Goal: Obtain resource: Download file/media

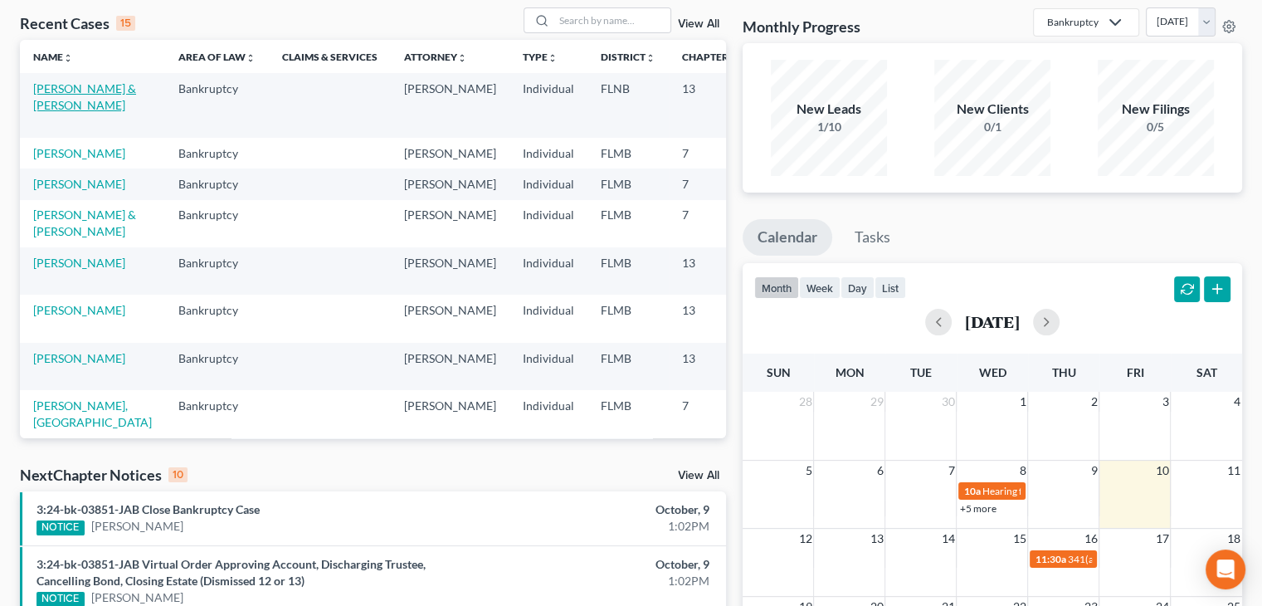
click at [66, 107] on link "[PERSON_NAME] & [PERSON_NAME]" at bounding box center [84, 96] width 103 height 31
select select "6"
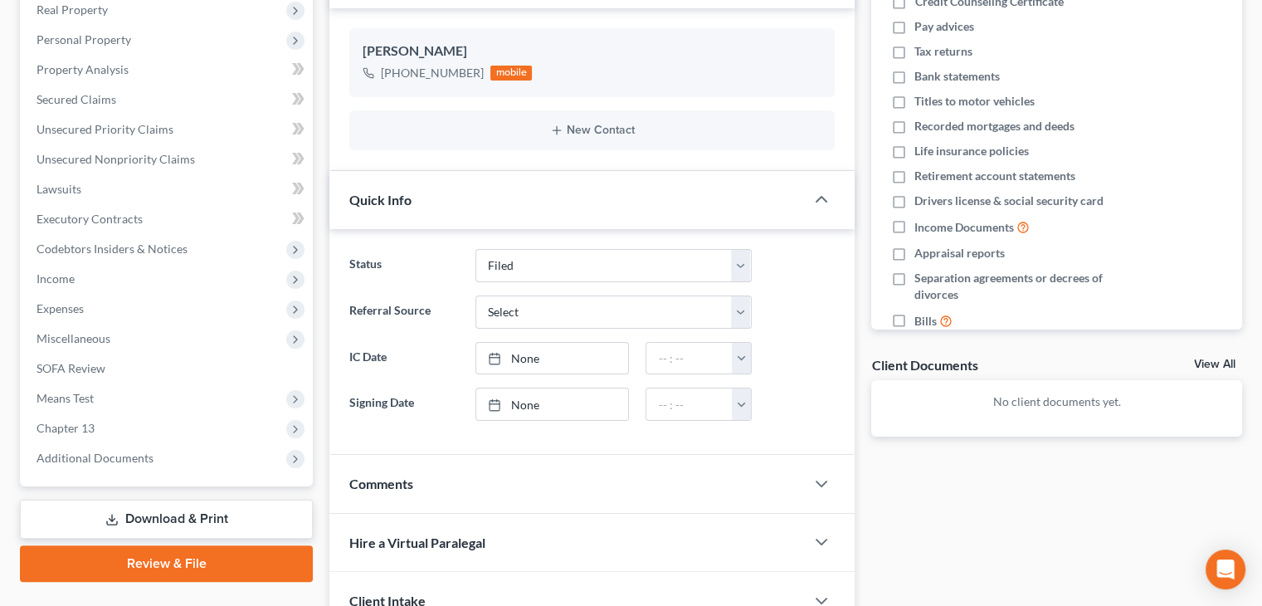
scroll to position [268, 0]
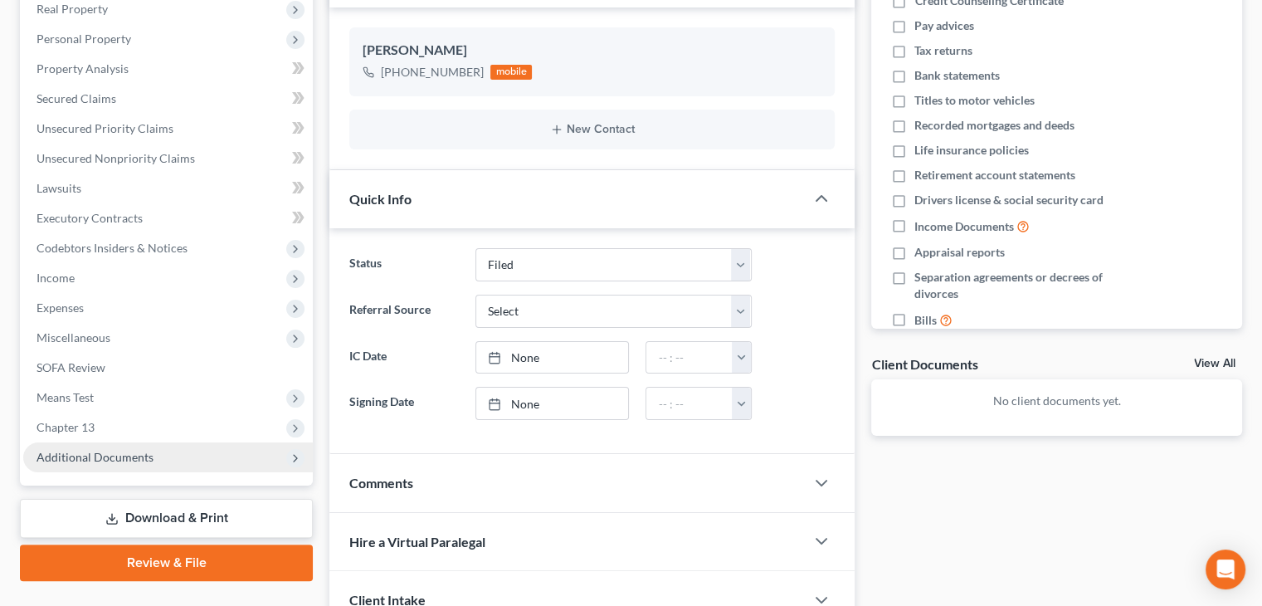
click at [256, 465] on span "Additional Documents" at bounding box center [168, 457] width 290 height 30
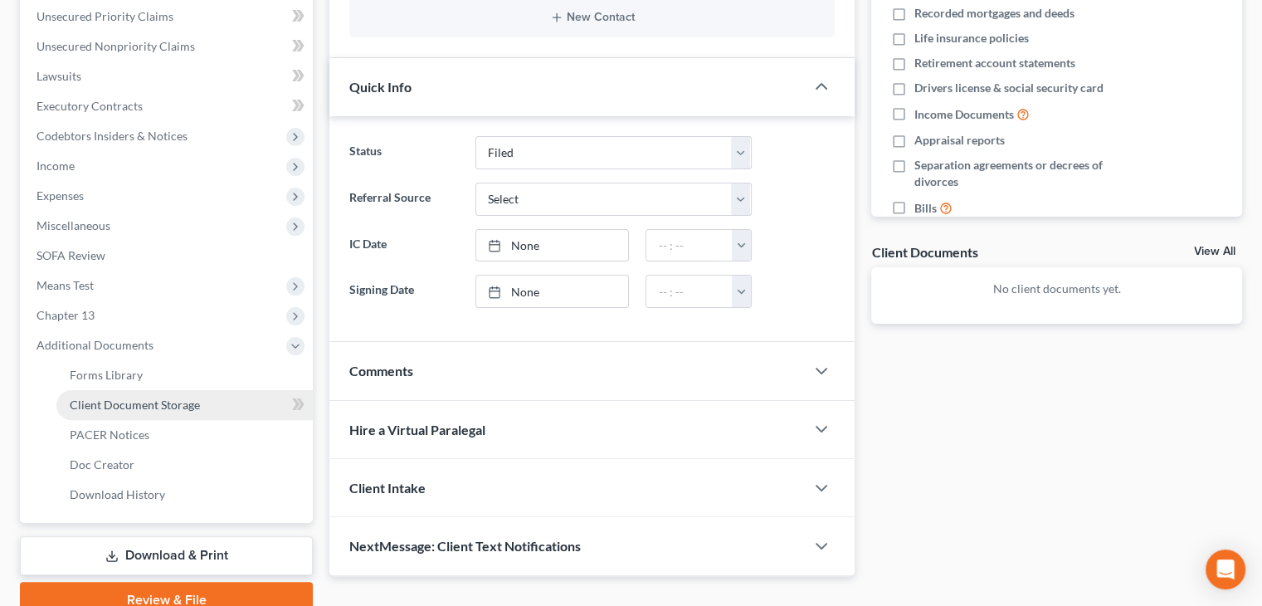
scroll to position [455, 0]
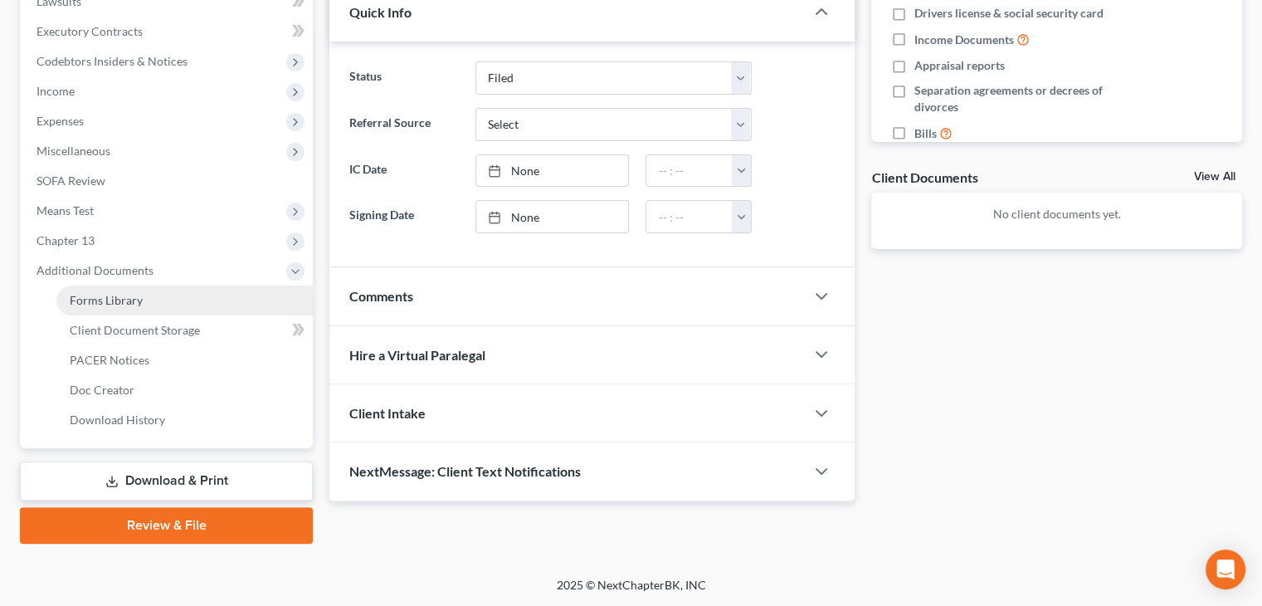
click at [222, 308] on link "Forms Library" at bounding box center [184, 300] width 256 height 30
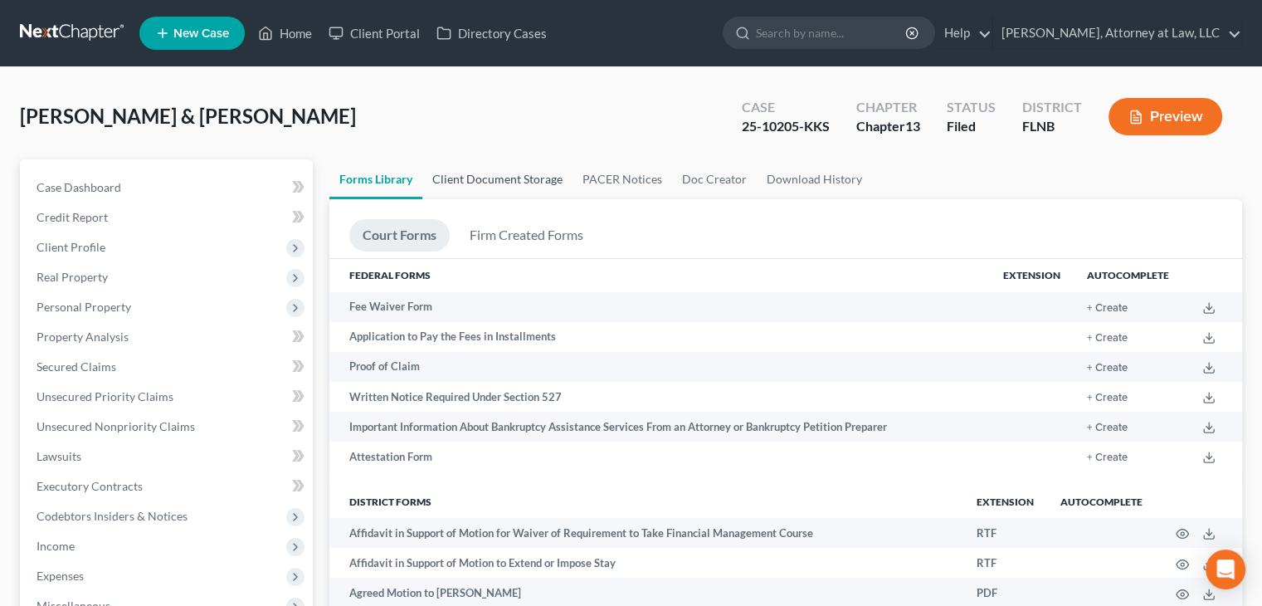
click at [525, 180] on link "Client Document Storage" at bounding box center [497, 179] width 150 height 40
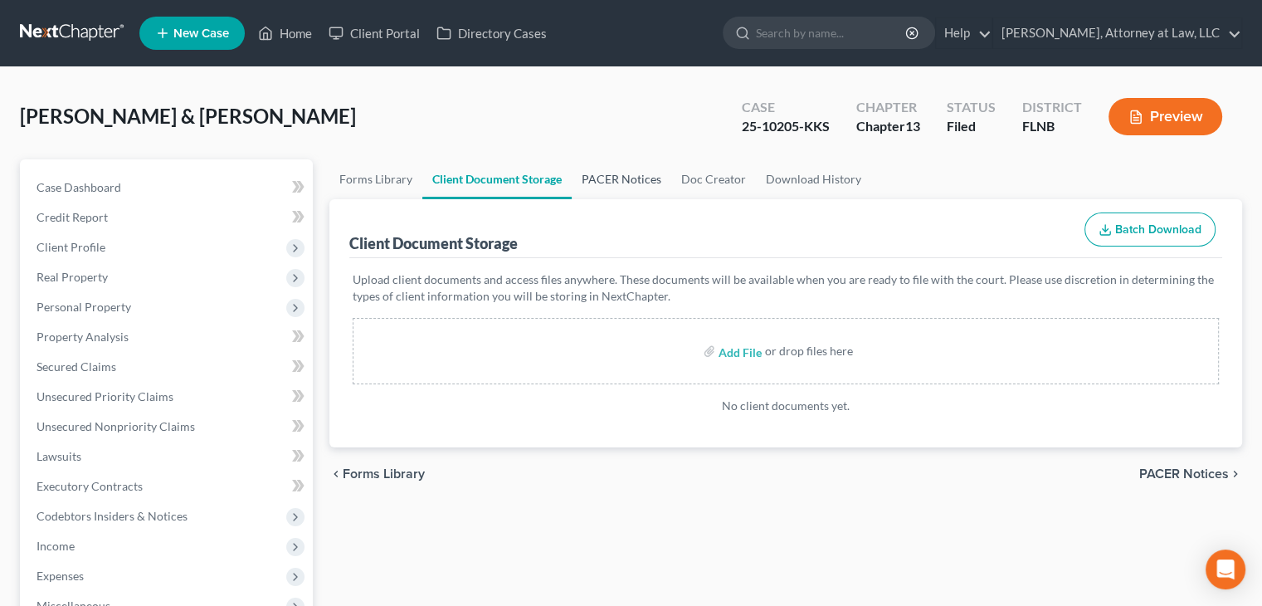
click at [627, 178] on link "PACER Notices" at bounding box center [622, 179] width 100 height 40
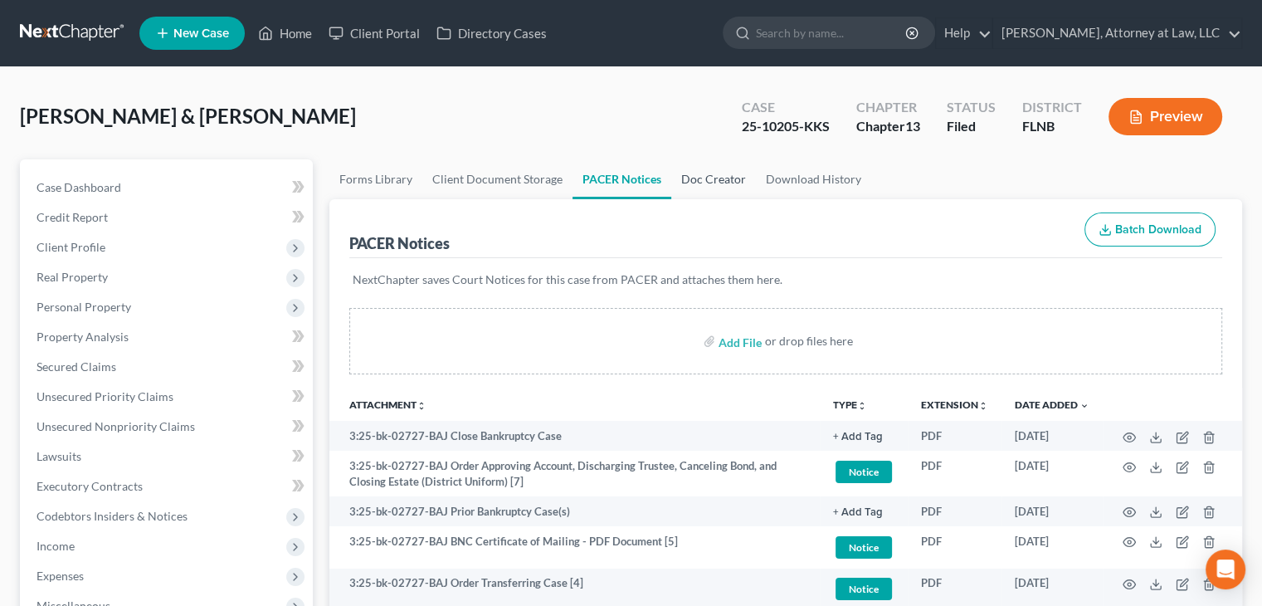
click at [694, 183] on link "Doc Creator" at bounding box center [713, 179] width 85 height 40
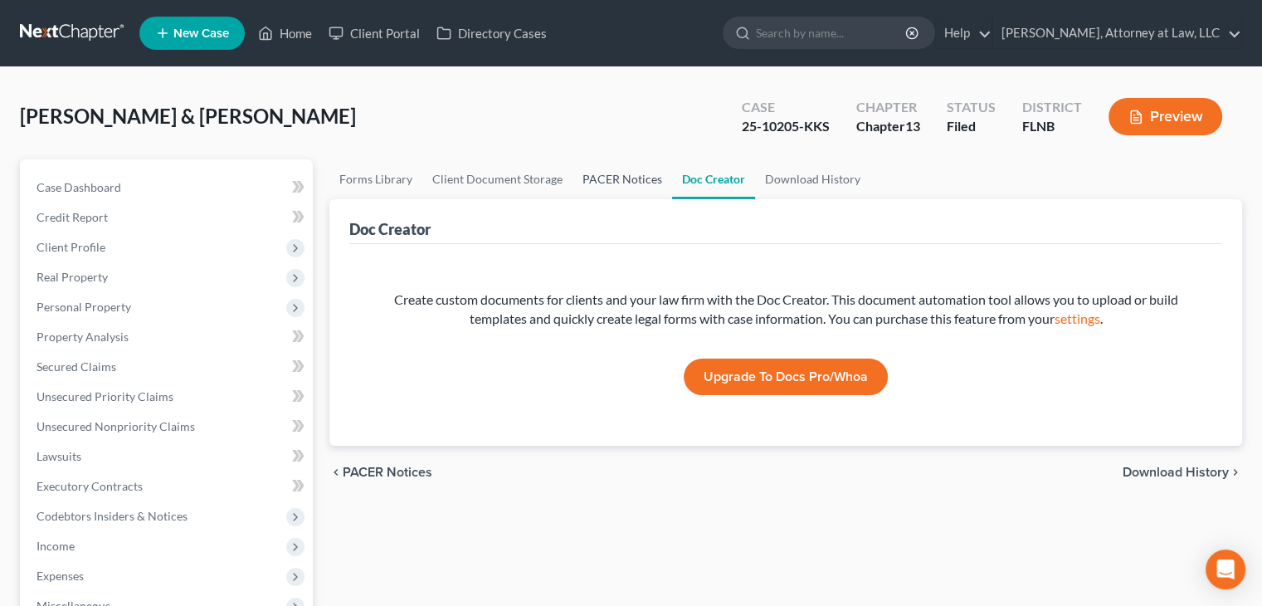
click at [625, 188] on link "PACER Notices" at bounding box center [622, 179] width 100 height 40
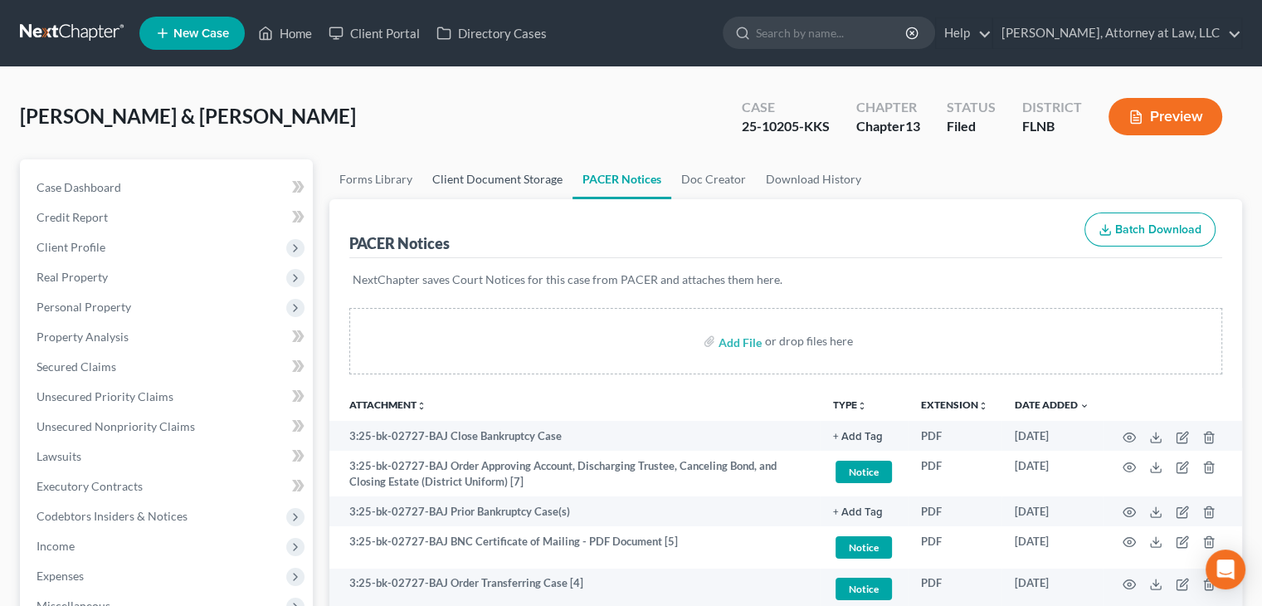
click at [553, 186] on link "Client Document Storage" at bounding box center [497, 179] width 150 height 40
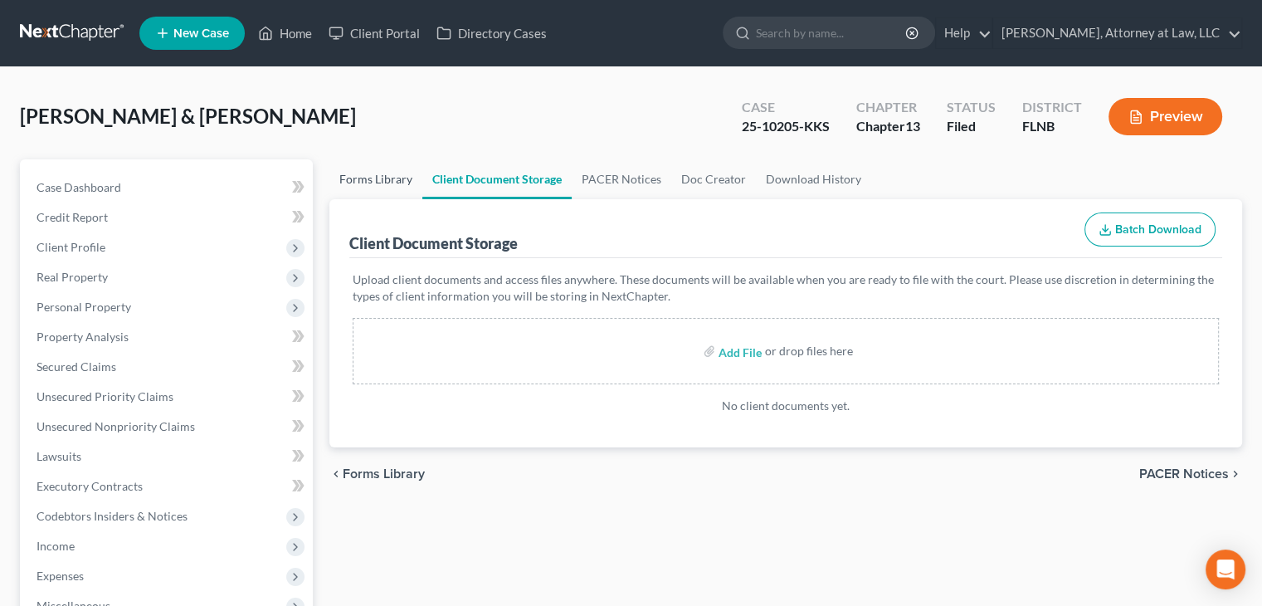
click at [404, 182] on link "Forms Library" at bounding box center [375, 179] width 93 height 40
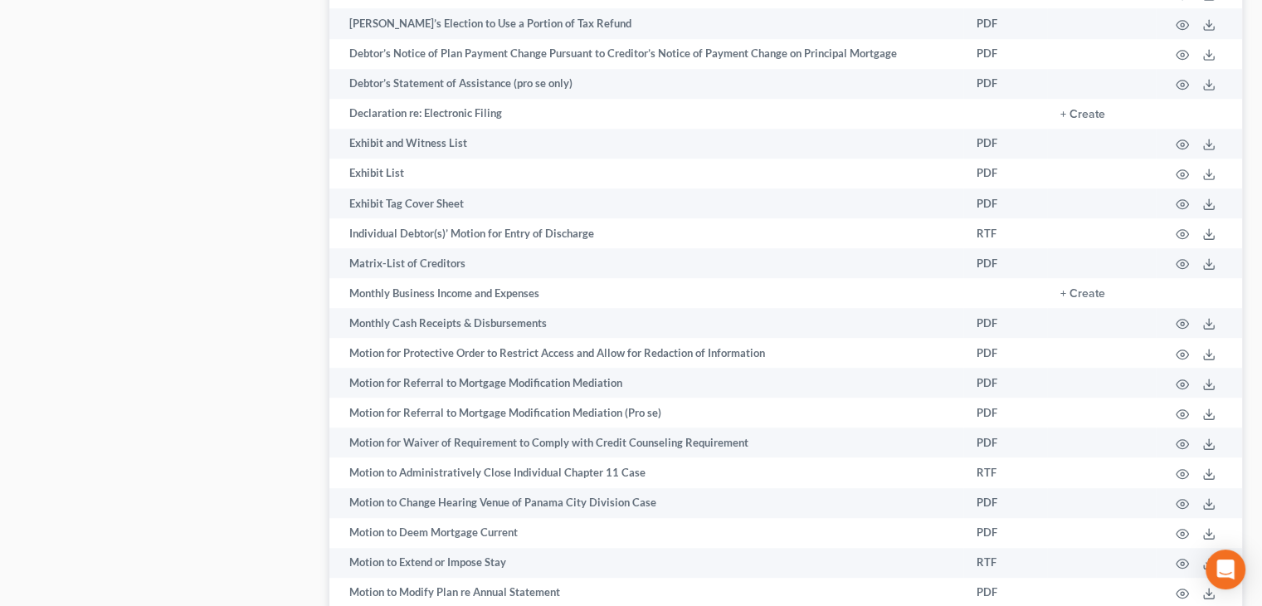
scroll to position [1108, 0]
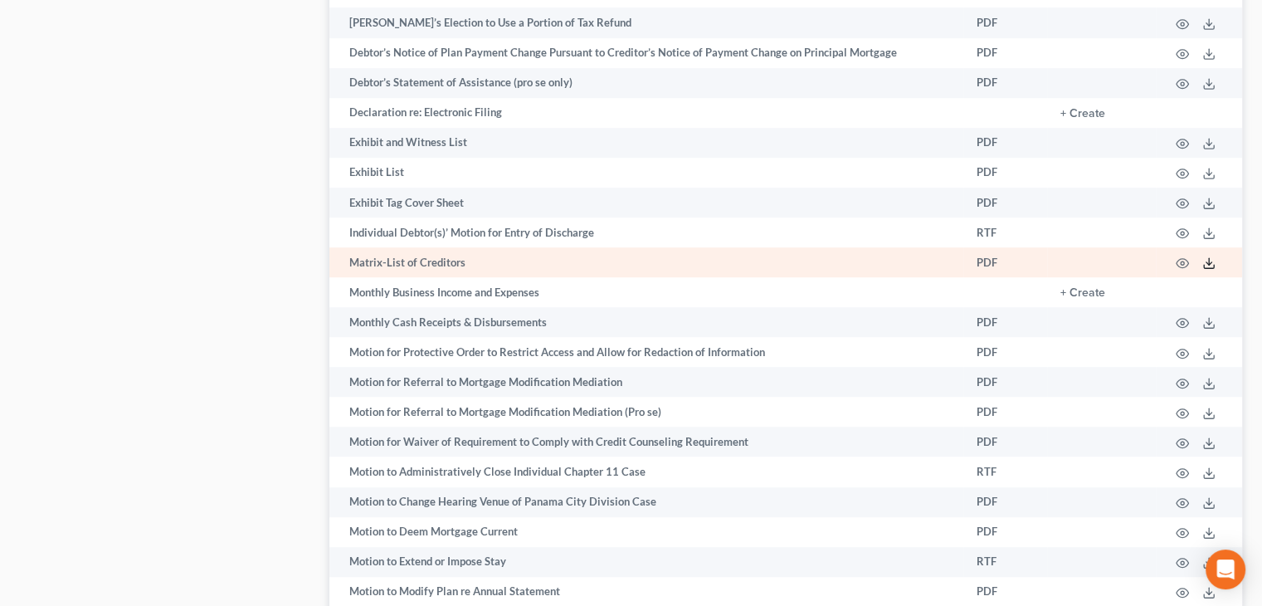
click at [1206, 270] on icon at bounding box center [1208, 262] width 13 height 13
click at [1181, 270] on icon "button" at bounding box center [1182, 262] width 13 height 13
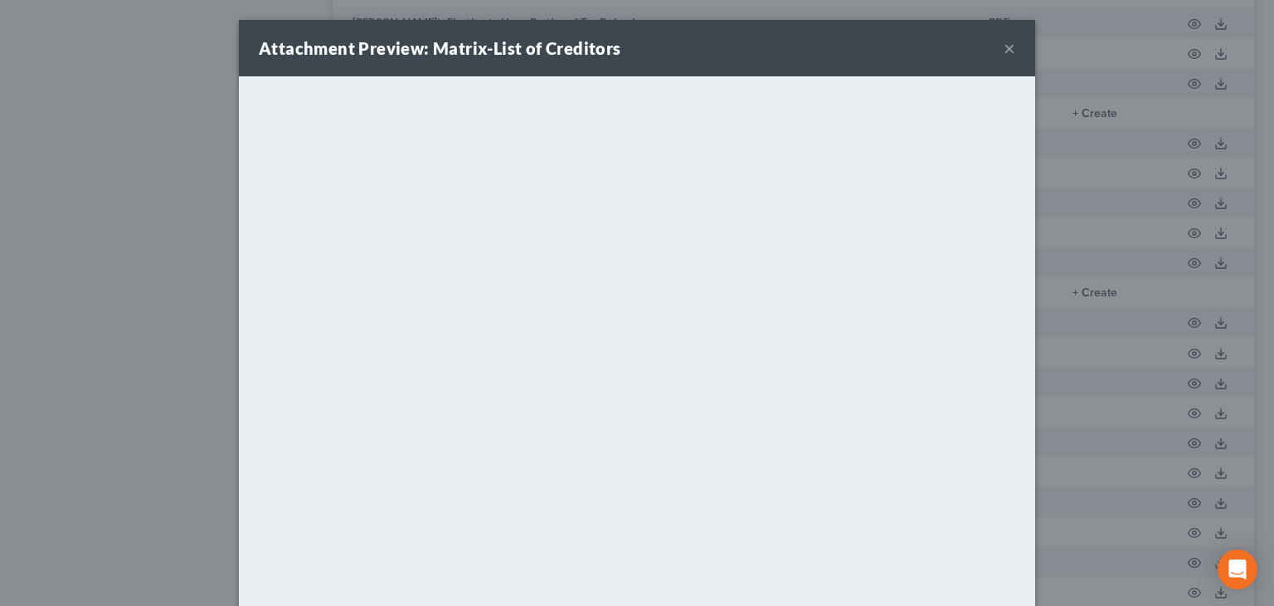
click at [1004, 46] on button "×" at bounding box center [1010, 48] width 12 height 20
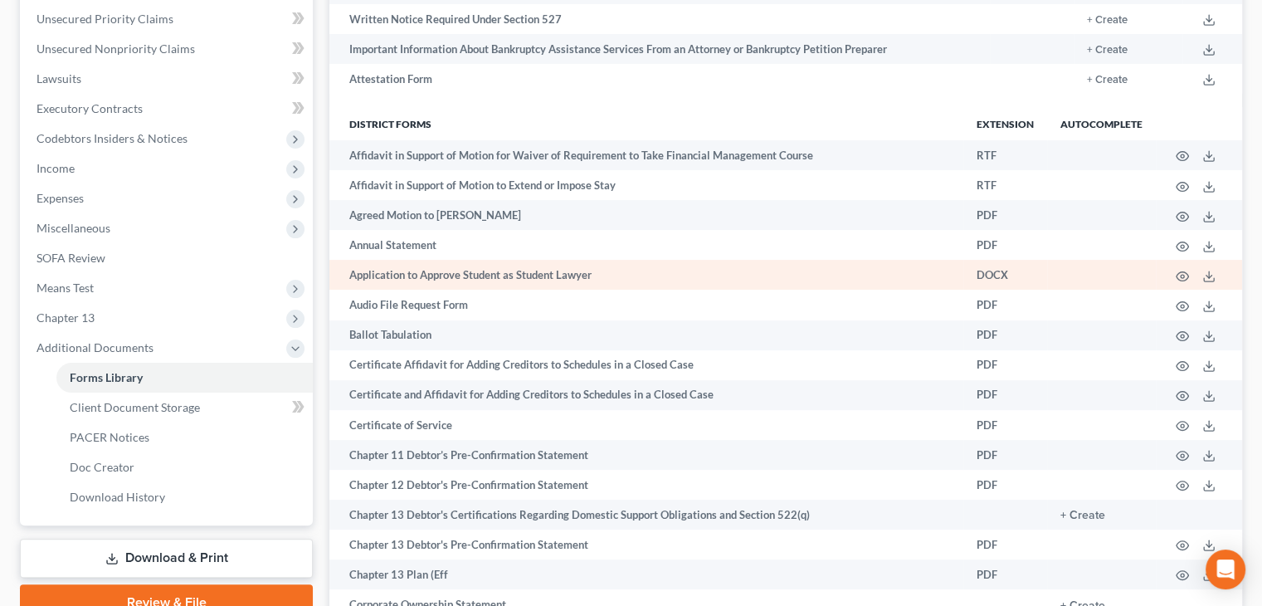
scroll to position [375, 0]
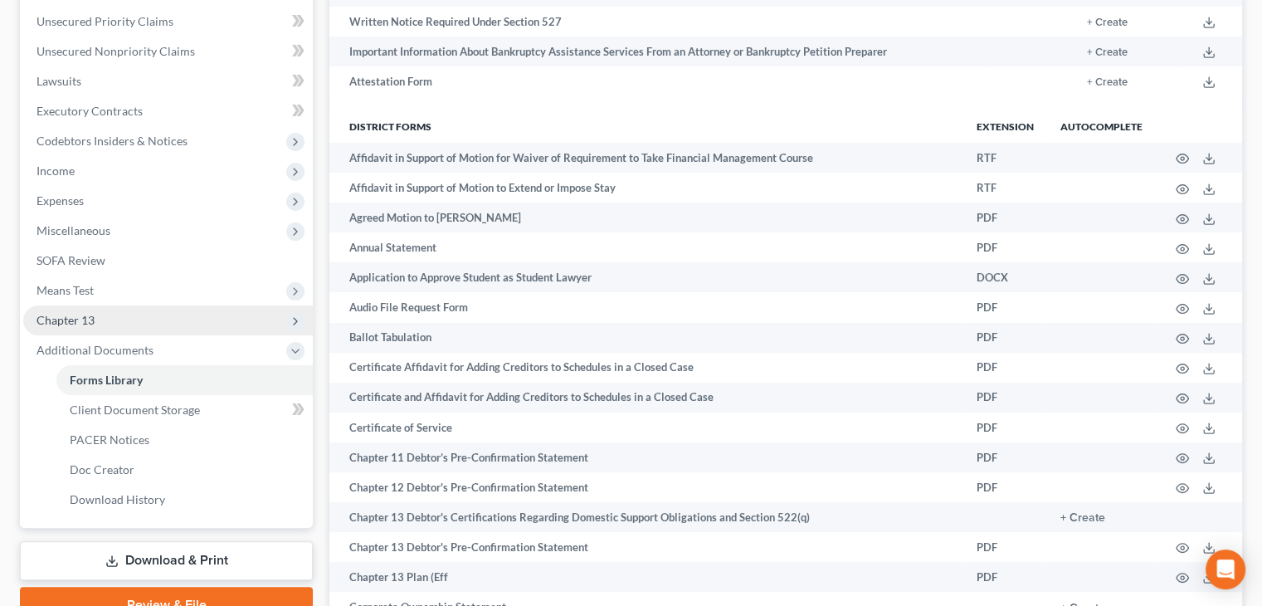
click at [226, 322] on span "Chapter 13" at bounding box center [168, 320] width 290 height 30
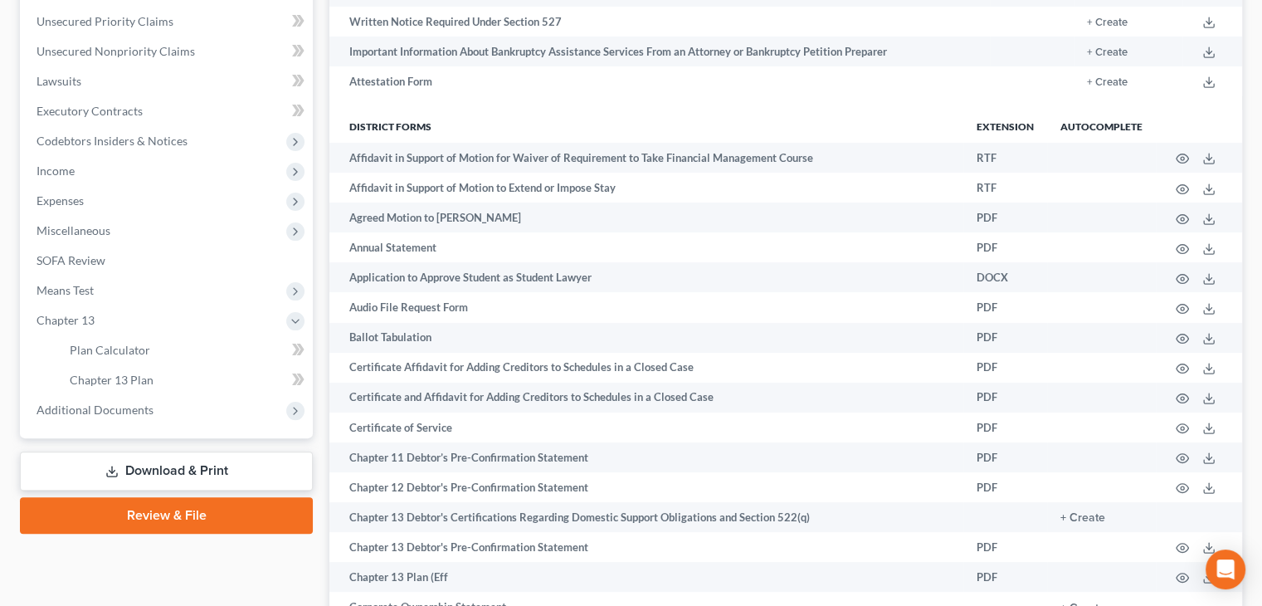
click at [222, 473] on link "Download & Print" at bounding box center [166, 470] width 293 height 39
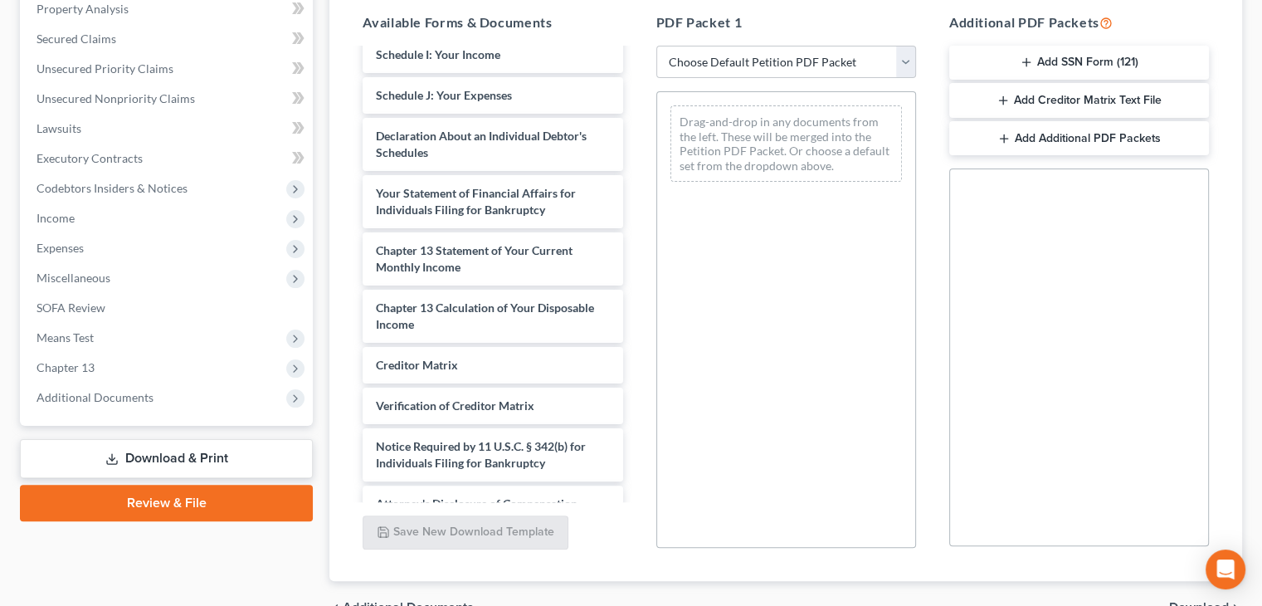
scroll to position [424, 0]
click at [581, 349] on div "Creditor Matrix" at bounding box center [493, 362] width 260 height 37
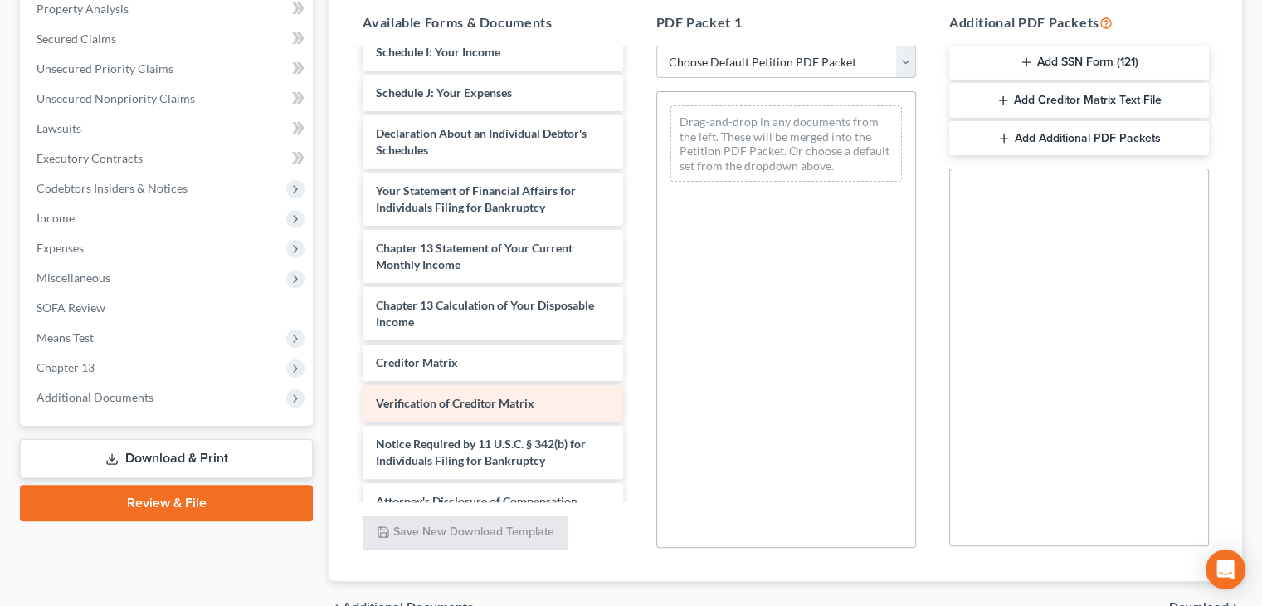
click at [566, 402] on div "Verification of Creditor Matrix" at bounding box center [493, 403] width 260 height 37
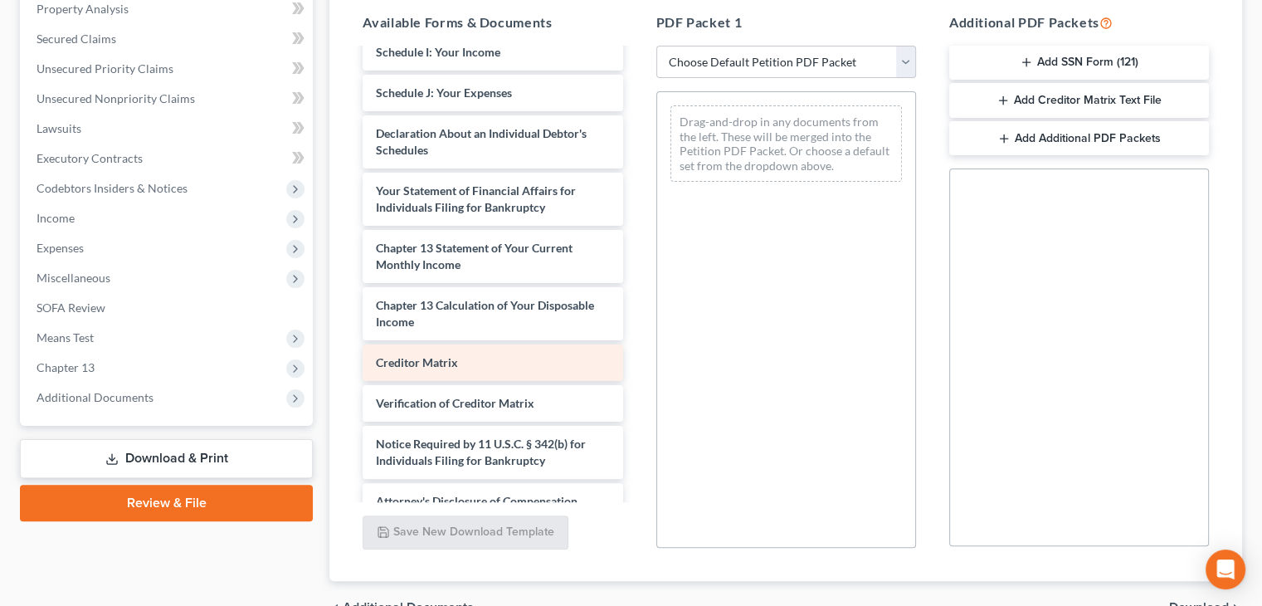
click at [539, 369] on div "Creditor Matrix" at bounding box center [493, 362] width 260 height 37
click at [871, 56] on select "Choose Default Petition PDF Packet Complete Bankruptcy Petition (all forms and …" at bounding box center [786, 62] width 260 height 33
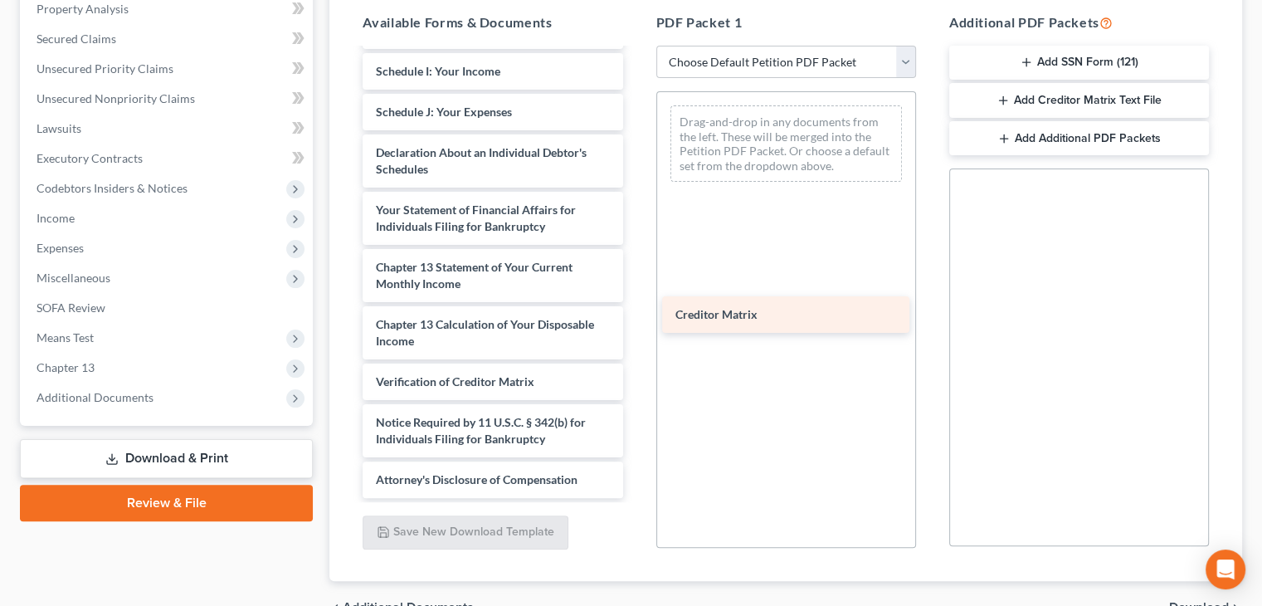
drag, startPoint x: 528, startPoint y: 369, endPoint x: 829, endPoint y: 323, distance: 303.9
click at [636, 323] on div "Creditor Matrix Voluntary Petition for Individuals Filing for Bankruptcy Summar…" at bounding box center [492, 71] width 286 height 853
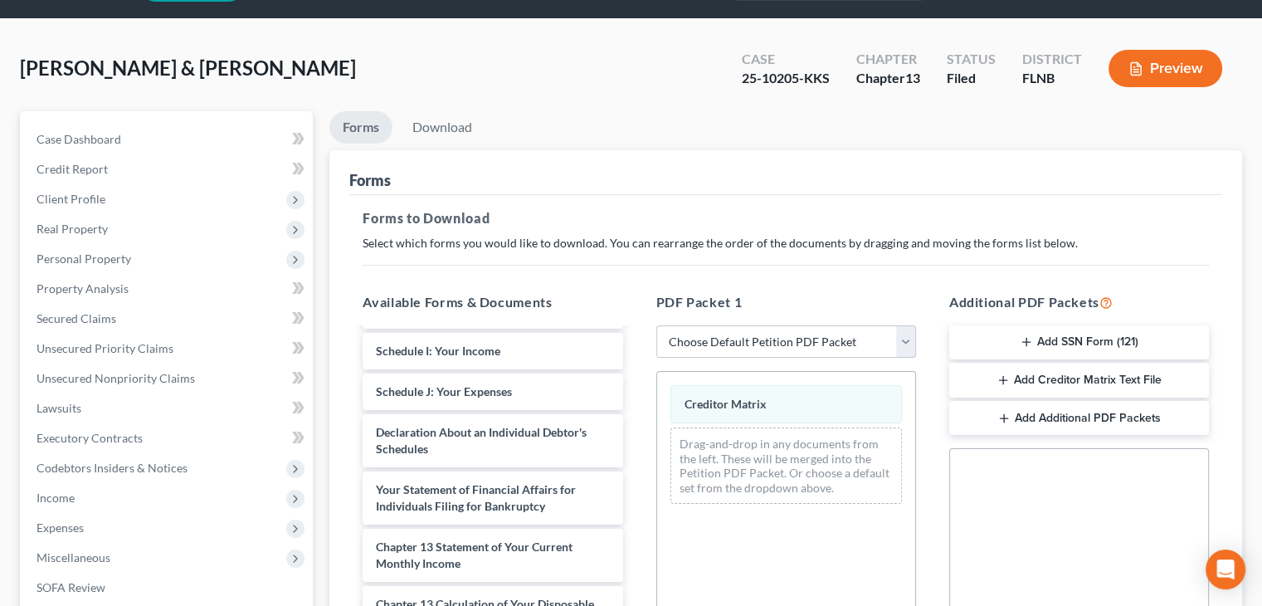
scroll to position [63, 0]
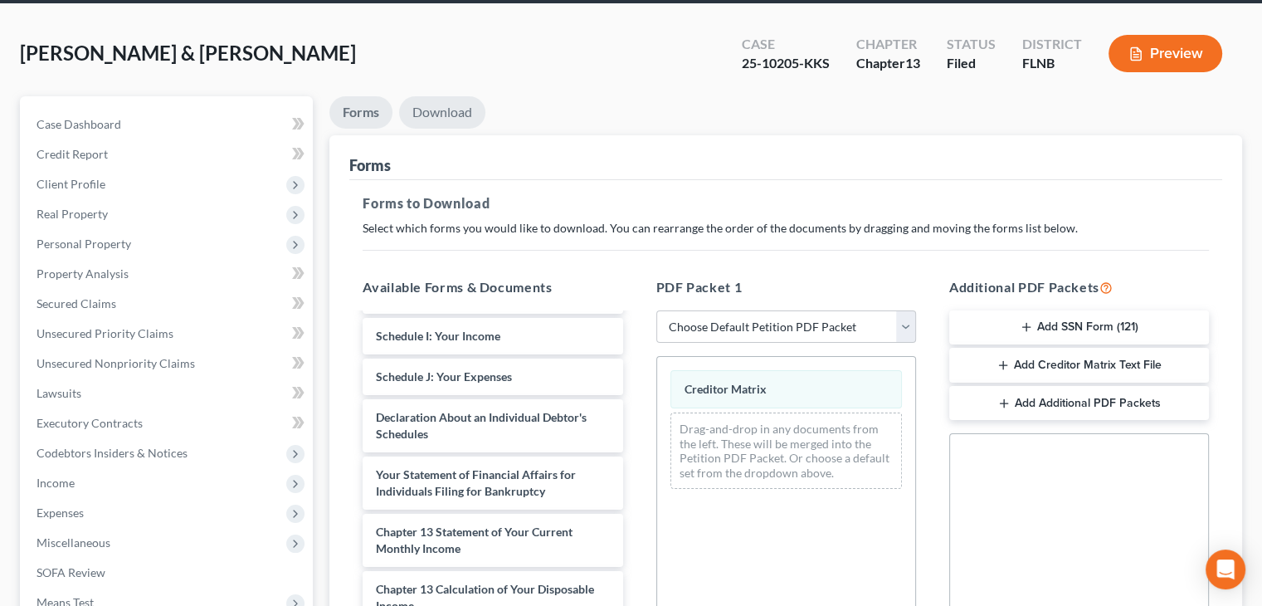
click at [446, 120] on link "Download" at bounding box center [442, 112] width 86 height 32
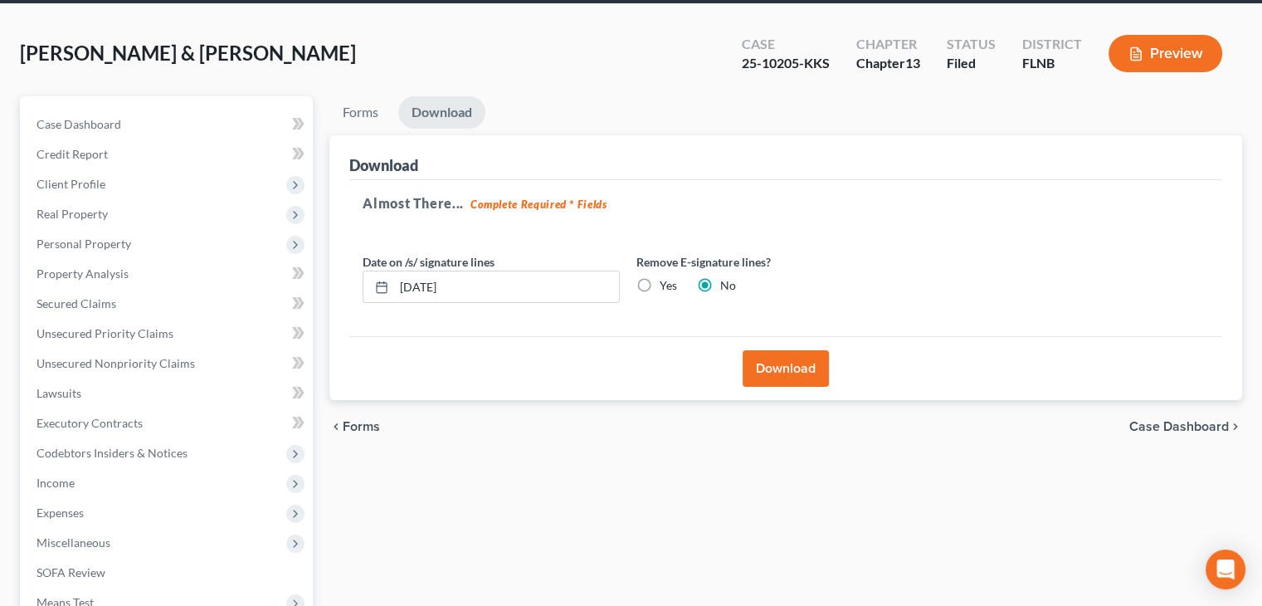
click at [760, 366] on button "Download" at bounding box center [786, 368] width 86 height 37
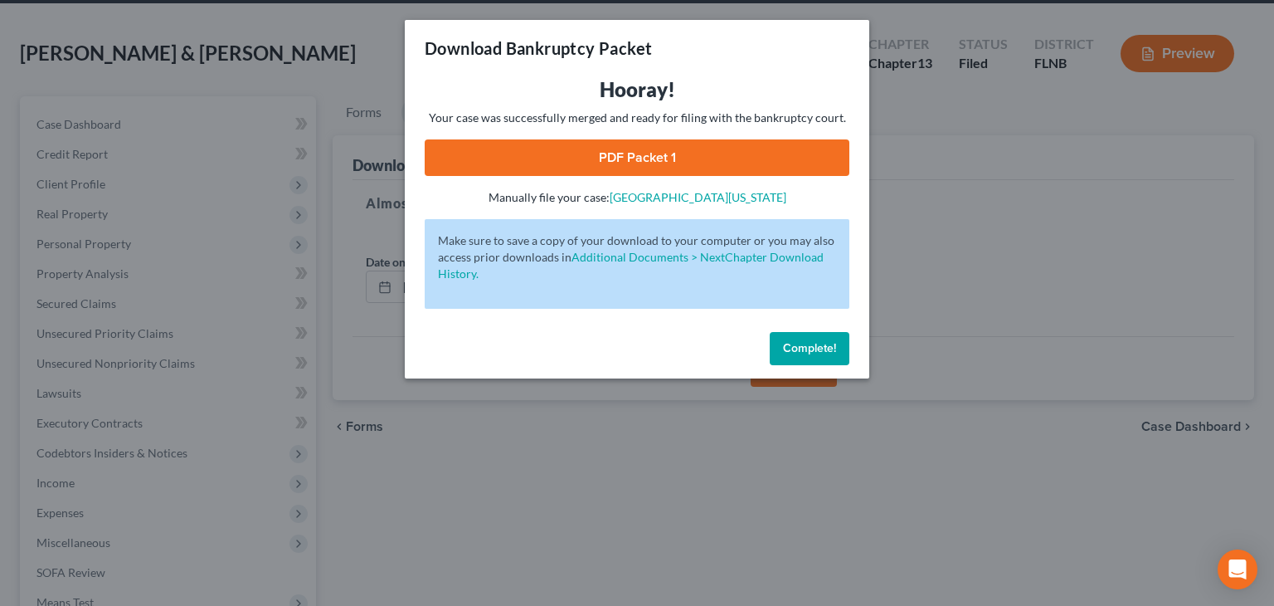
click at [709, 169] on link "PDF Packet 1" at bounding box center [637, 157] width 425 height 37
click at [626, 56] on h3 "Download Bankruptcy Packet" at bounding box center [538, 48] width 227 height 23
click at [775, 358] on button "Complete!" at bounding box center [810, 348] width 80 height 33
